Goal: Use online tool/utility: Utilize a website feature to perform a specific function

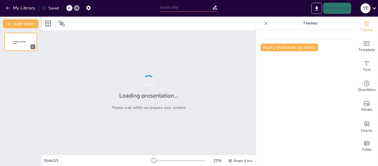
type input "Understanding Project Lifecycle: A Comprehensive Overview"
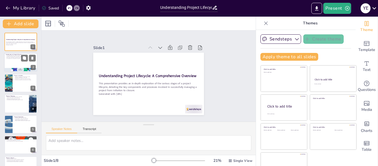
click at [15, 58] on p "The presentation will explore each phase." at bounding box center [21, 58] width 30 height 1
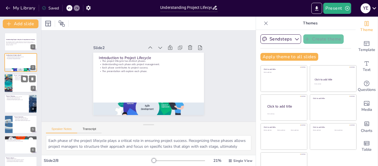
click at [10, 86] on div at bounding box center [8, 83] width 33 height 19
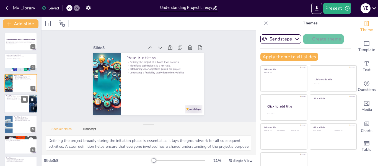
click at [15, 103] on div at bounding box center [20, 103] width 33 height 19
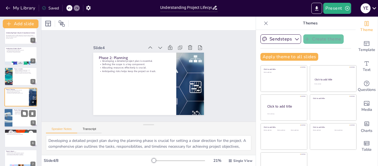
click at [16, 118] on div at bounding box center [20, 117] width 33 height 19
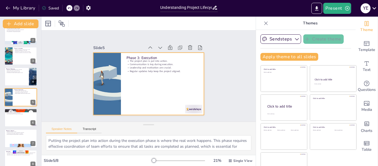
scroll to position [13, 0]
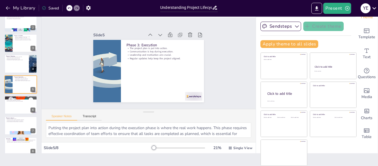
click at [19, 135] on div "Understanding Project Lifecycle: A Comprehensive Overview This presentation pro…" at bounding box center [20, 74] width 41 height 163
click at [13, 107] on div at bounding box center [20, 105] width 33 height 19
type textarea "Tracking project progress is essential during the monitoring and controlling ph…"
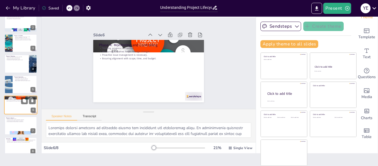
scroll to position [34, 0]
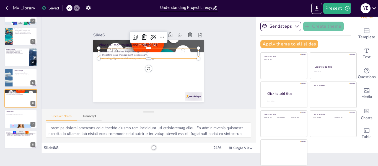
click at [145, 46] on div "Phase 4: Monitoring and Controlling Tracking progress is essential. Measuring o…" at bounding box center [146, 71] width 125 height 94
type input "32"
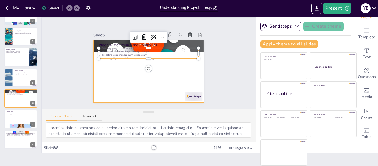
click at [158, 67] on div at bounding box center [146, 71] width 121 height 84
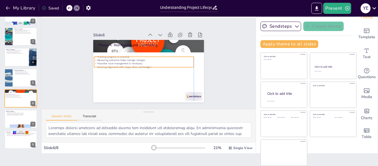
drag, startPoint x: 135, startPoint y: 52, endPoint x: 132, endPoint y: 60, distance: 9.2
click at [132, 60] on p "Proactive issue management is necessary." at bounding box center [144, 63] width 98 height 24
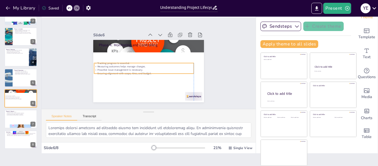
drag, startPoint x: 132, startPoint y: 60, endPoint x: 134, endPoint y: 67, distance: 6.7
click at [134, 67] on p "Proactive issue management is necessary." at bounding box center [143, 69] width 98 height 24
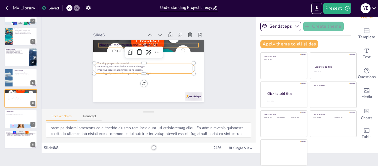
type input "48"
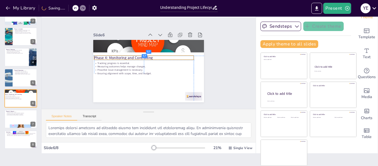
drag, startPoint x: 112, startPoint y: 46, endPoint x: 107, endPoint y: 56, distance: 11.5
click at [107, 56] on p "Phase 4: Monitoring and Controlling" at bounding box center [146, 56] width 93 height 45
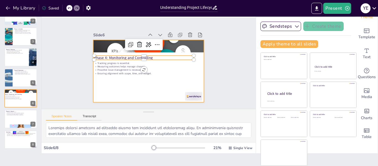
click at [106, 93] on div at bounding box center [145, 70] width 127 height 102
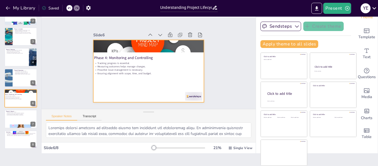
scroll to position [0, 0]
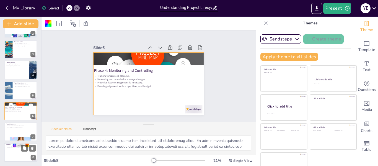
click at [14, 143] on div "Summary Understanding the project lifecycle is essential for successful project…" at bounding box center [20, 152] width 33 height 19
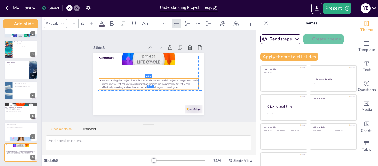
drag, startPoint x: 135, startPoint y: 61, endPoint x: 134, endPoint y: 78, distance: 17.7
click at [134, 78] on p "Understanding the project lifecycle is essential for successful project managem…" at bounding box center [144, 82] width 91 height 59
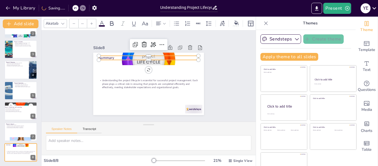
type input "48"
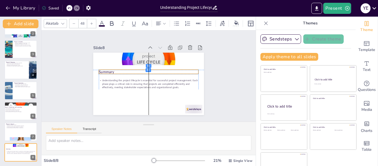
drag, startPoint x: 102, startPoint y: 58, endPoint x: 102, endPoint y: 72, distance: 13.9
click at [102, 72] on p "Summary" at bounding box center [150, 72] width 96 height 36
click at [62, 89] on div "Slide 1 Understanding Project Lifecycle: A Comprehensive Overview This presenta…" at bounding box center [148, 76] width 231 height 186
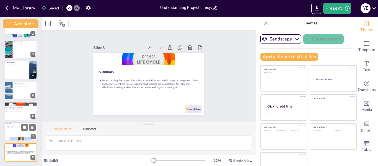
click at [19, 129] on div at bounding box center [20, 131] width 33 height 19
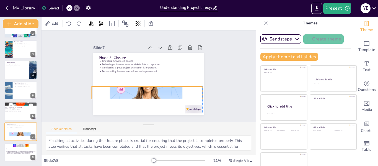
drag, startPoint x: 136, startPoint y: 103, endPoint x: 134, endPoint y: 87, distance: 16.3
click at [134, 87] on div at bounding box center [143, 92] width 121 height 80
click at [14, 97] on div at bounding box center [20, 90] width 33 height 19
type textarea "Putting the project plan into action during the execution phase is where the re…"
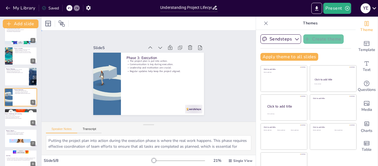
click at [231, 79] on div "Slide 1 Understanding Project Lifecycle: A Comprehensive Overview This presenta…" at bounding box center [149, 75] width 232 height 153
